Goal: Obtain resource: Download file/media

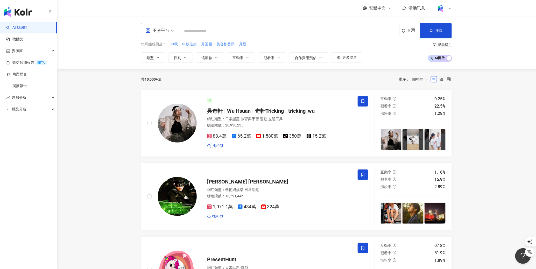
click at [442, 10] on img at bounding box center [441, 8] width 10 height 10
click at [462, 50] on link "團隊成員管理" at bounding box center [457, 50] width 22 height 4
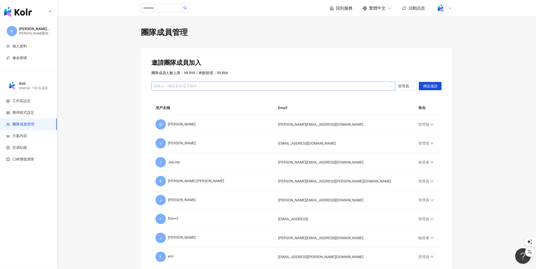
click at [211, 86] on div at bounding box center [270, 86] width 236 height 4
type input "**********"
click at [445, 9] on img at bounding box center [441, 8] width 10 height 10
click at [458, 68] on div "切換工作區" at bounding box center [460, 70] width 48 height 10
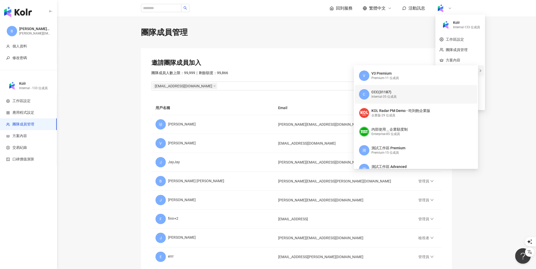
click at [380, 95] on div "Internal - 35 位成員" at bounding box center [383, 97] width 25 height 4
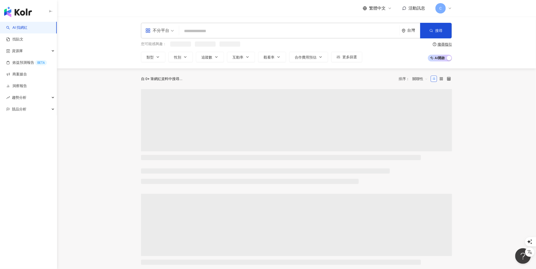
click at [445, 6] on span "C" at bounding box center [440, 8] width 10 height 10
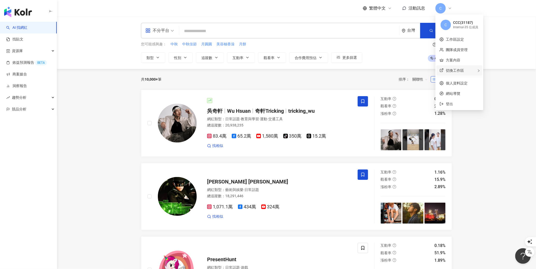
click at [457, 69] on span "切換工作區" at bounding box center [455, 70] width 18 height 4
click at [460, 51] on link "團隊成員管理" at bounding box center [457, 50] width 22 height 4
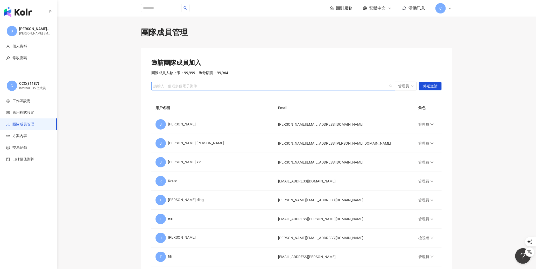
click at [235, 85] on div at bounding box center [270, 86] width 236 height 4
paste input "**********"
type input "**********"
click at [436, 87] on span "傳送邀請" at bounding box center [430, 86] width 15 height 8
click at [450, 10] on icon at bounding box center [450, 8] width 4 height 4
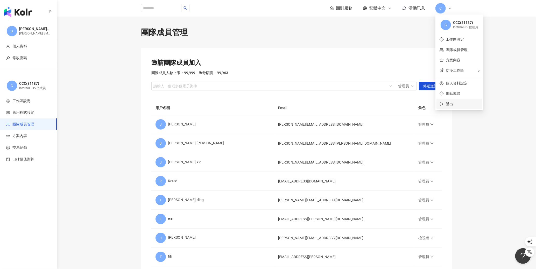
click at [456, 104] on span "登出" at bounding box center [462, 104] width 33 height 6
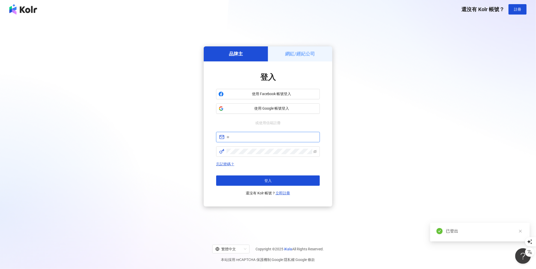
type input "**********"
click at [249, 108] on span "使用 Google 帳號登入" at bounding box center [272, 108] width 92 height 5
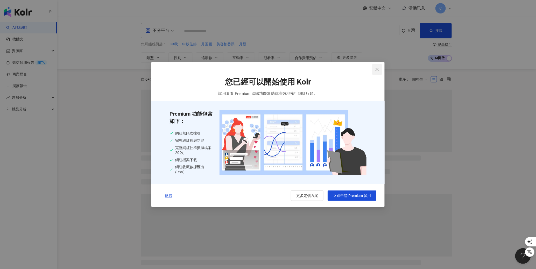
click at [379, 69] on icon "close" at bounding box center [377, 69] width 4 height 4
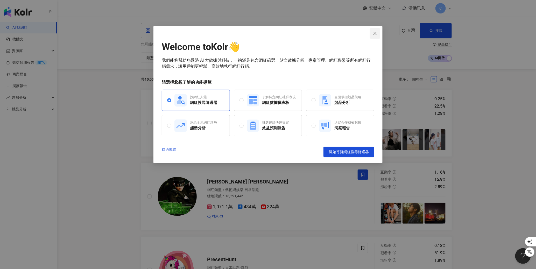
click at [377, 33] on icon "close" at bounding box center [375, 33] width 4 height 4
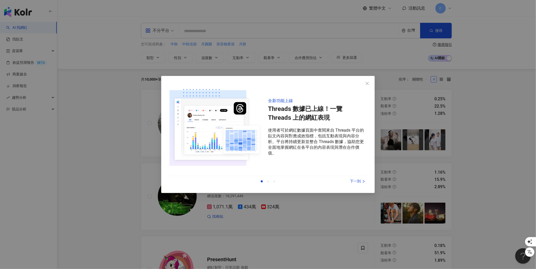
click at [442, 16] on div "全新功能上線 Threads 數據已上線！一覽 Threads 上的網紅表現 使用者可於網紅數據頁面中查閱來自 Threads 平台的貼文內容與對應成效指標，…" at bounding box center [268, 134] width 536 height 269
click at [372, 80] on button "Close" at bounding box center [367, 83] width 10 height 10
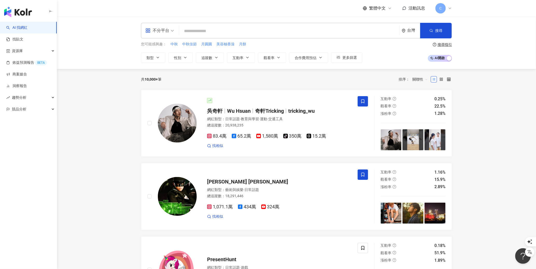
click at [447, 12] on div "C" at bounding box center [443, 8] width 17 height 10
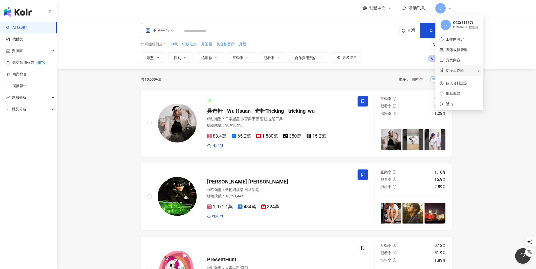
click at [453, 72] on span "切換工作區" at bounding box center [455, 70] width 18 height 4
click at [452, 71] on span "切換工作區" at bounding box center [455, 70] width 18 height 4
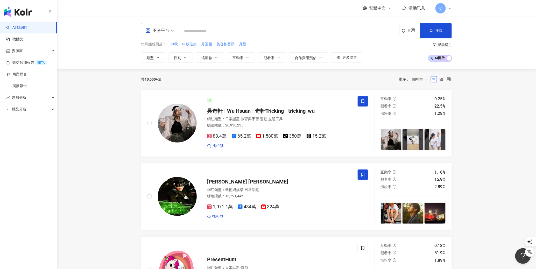
click at [291, 82] on div "共 10,000+ 筆 排序： 關聯性" at bounding box center [296, 79] width 311 height 8
click at [23, 61] on link "效益預測報告 BETA" at bounding box center [26, 62] width 41 height 5
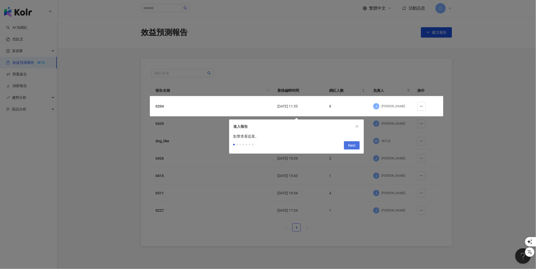
click at [347, 148] on button "Next" at bounding box center [352, 145] width 16 height 8
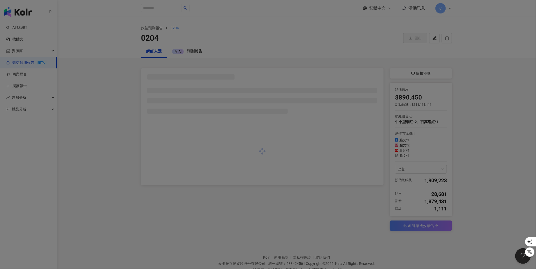
click at [275, 103] on div at bounding box center [268, 134] width 536 height 269
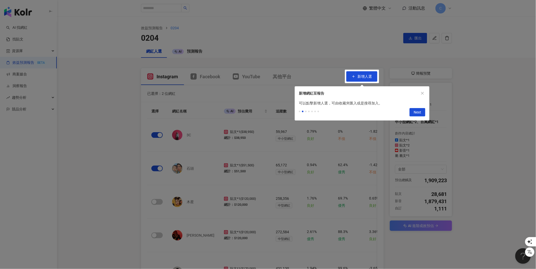
click at [418, 117] on div "Previous Next" at bounding box center [362, 113] width 135 height 15
click at [418, 114] on span "Next" at bounding box center [417, 112] width 8 height 8
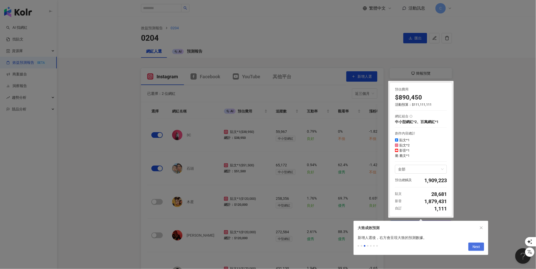
click at [479, 248] on span "Next" at bounding box center [476, 247] width 8 height 8
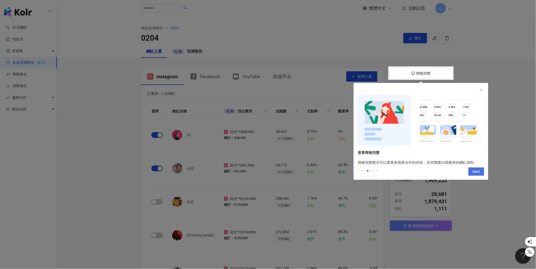
click at [476, 168] on span "Next" at bounding box center [476, 172] width 8 height 8
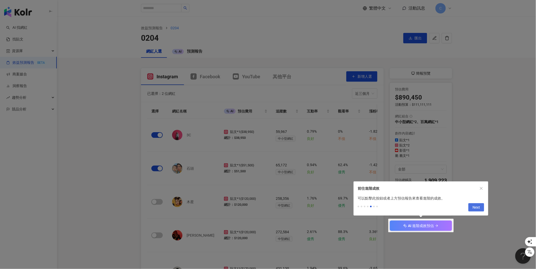
click at [476, 208] on span "Next" at bounding box center [476, 207] width 8 height 8
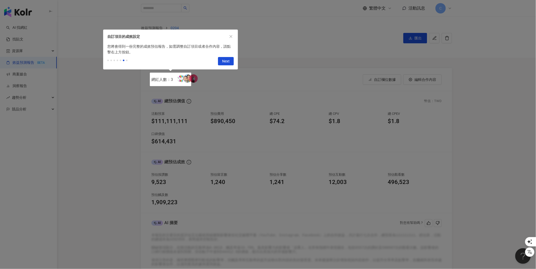
click at [363, 82] on div at bounding box center [268, 134] width 536 height 269
click at [232, 60] on button "Next" at bounding box center [226, 61] width 16 height 8
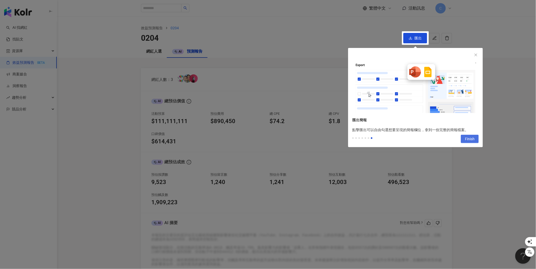
click at [475, 138] on button "Finish" at bounding box center [470, 139] width 18 height 8
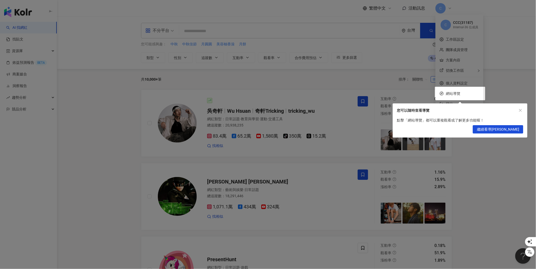
click at [456, 95] on div at bounding box center [268, 134] width 536 height 269
click at [516, 131] on span "繼續看導[PERSON_NAME]" at bounding box center [498, 129] width 42 height 8
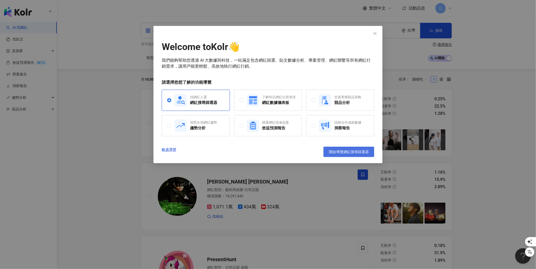
click at [339, 150] on span "開始導覽網紅搜尋篩選器" at bounding box center [349, 152] width 40 height 4
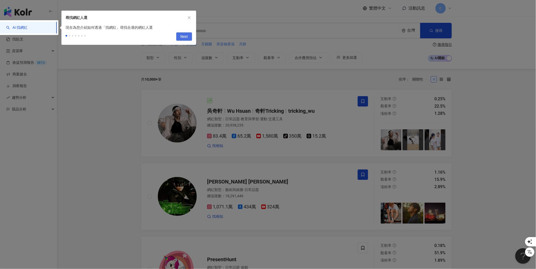
click at [187, 35] on span "Next" at bounding box center [184, 37] width 8 height 8
type input "*********"
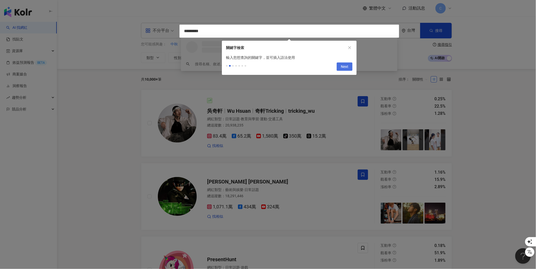
click at [342, 69] on span "Next" at bounding box center [345, 67] width 8 height 8
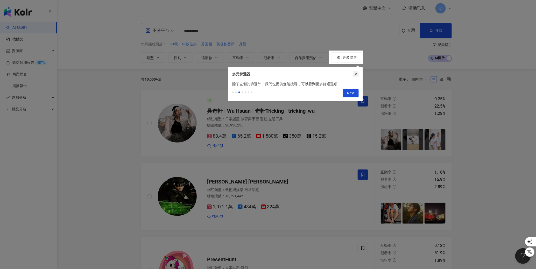
click at [357, 73] on icon "close" at bounding box center [356, 74] width 4 height 4
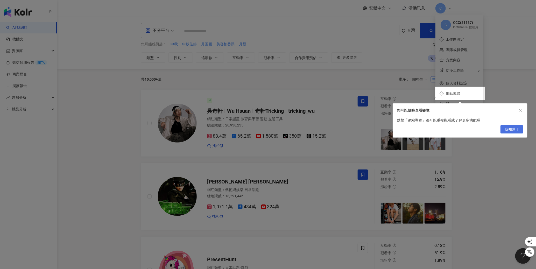
click at [518, 127] on span "我知道了" at bounding box center [511, 129] width 15 height 8
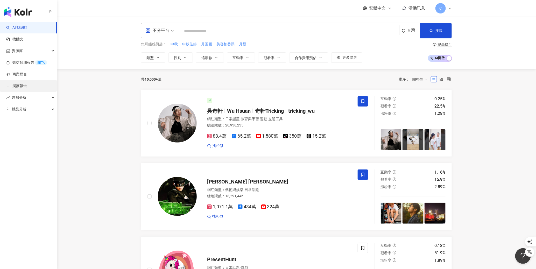
click at [24, 86] on link "洞察報告" at bounding box center [16, 85] width 21 height 5
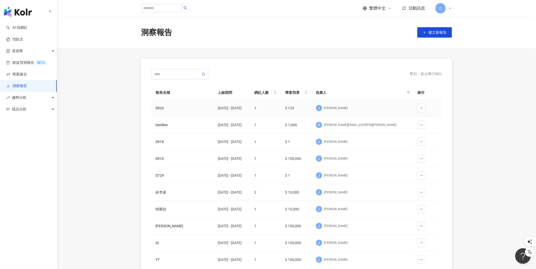
click at [359, 108] on div "[PERSON_NAME]" at bounding box center [362, 108] width 93 height 8
click at [166, 107] on div "0923" at bounding box center [182, 108] width 54 height 6
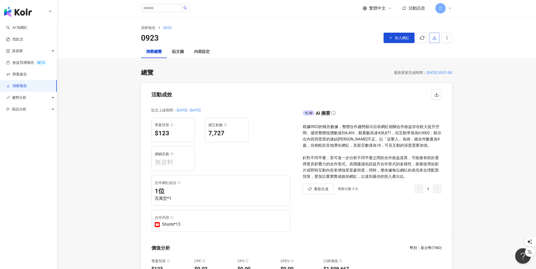
click at [434, 39] on icon "button" at bounding box center [434, 37] width 5 height 5
click at [444, 51] on span "匯出 PPT" at bounding box center [441, 50] width 16 height 6
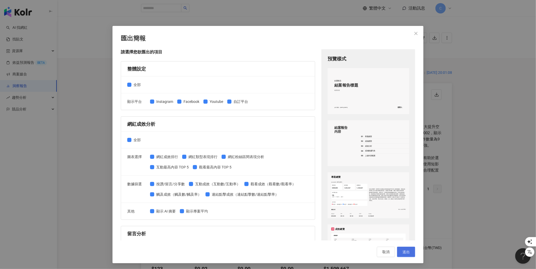
click at [408, 252] on span "送出" at bounding box center [405, 252] width 7 height 4
